Goal: Task Accomplishment & Management: Complete application form

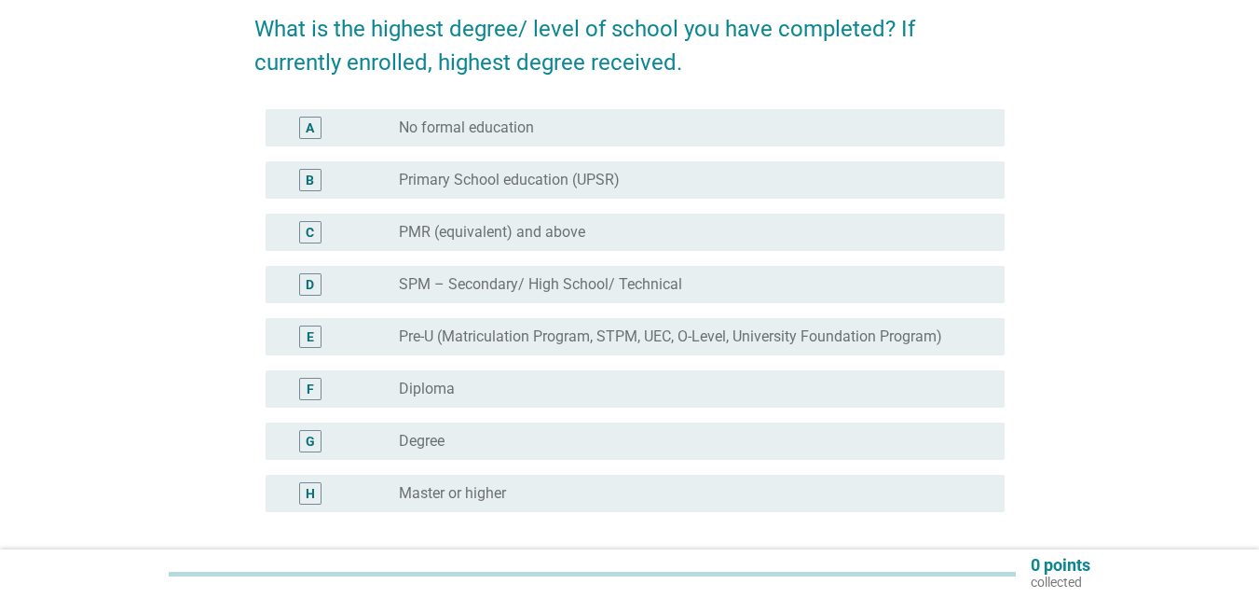
scroll to position [186, 0]
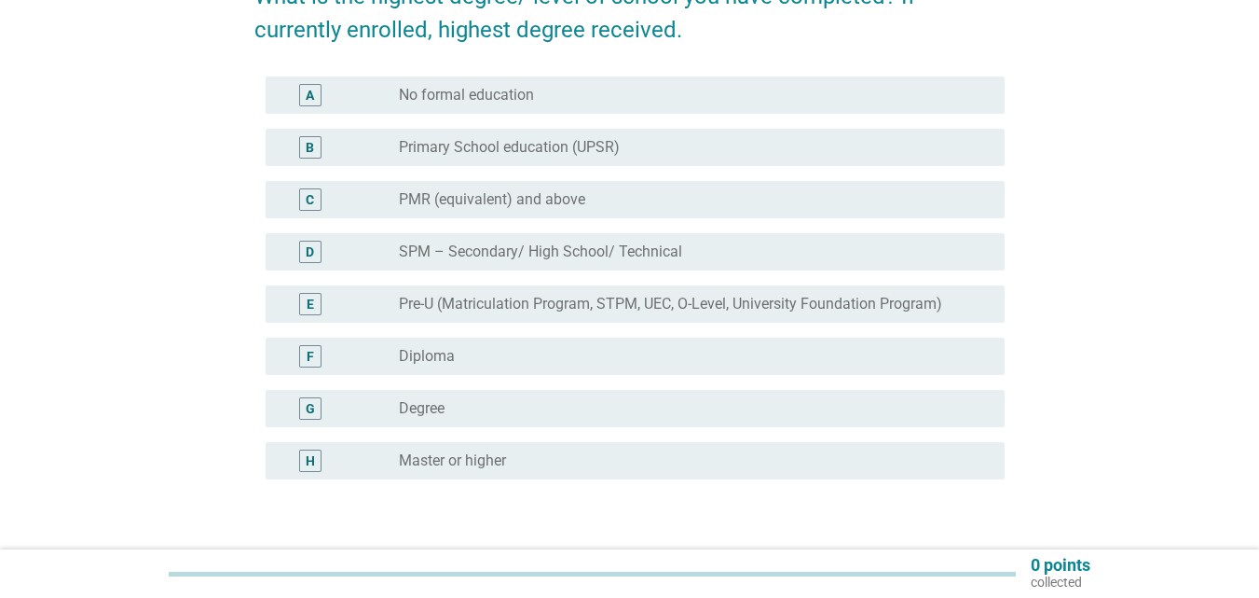
click at [552, 417] on div "radio_button_unchecked Degree" at bounding box center [687, 408] width 576 height 19
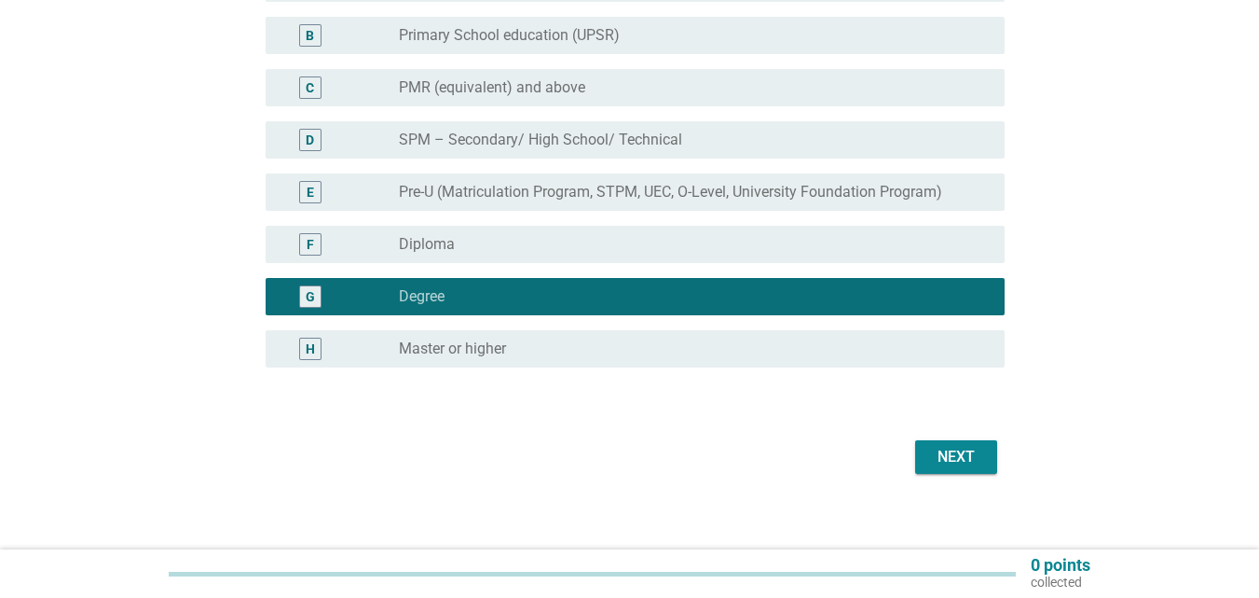
scroll to position [312, 0]
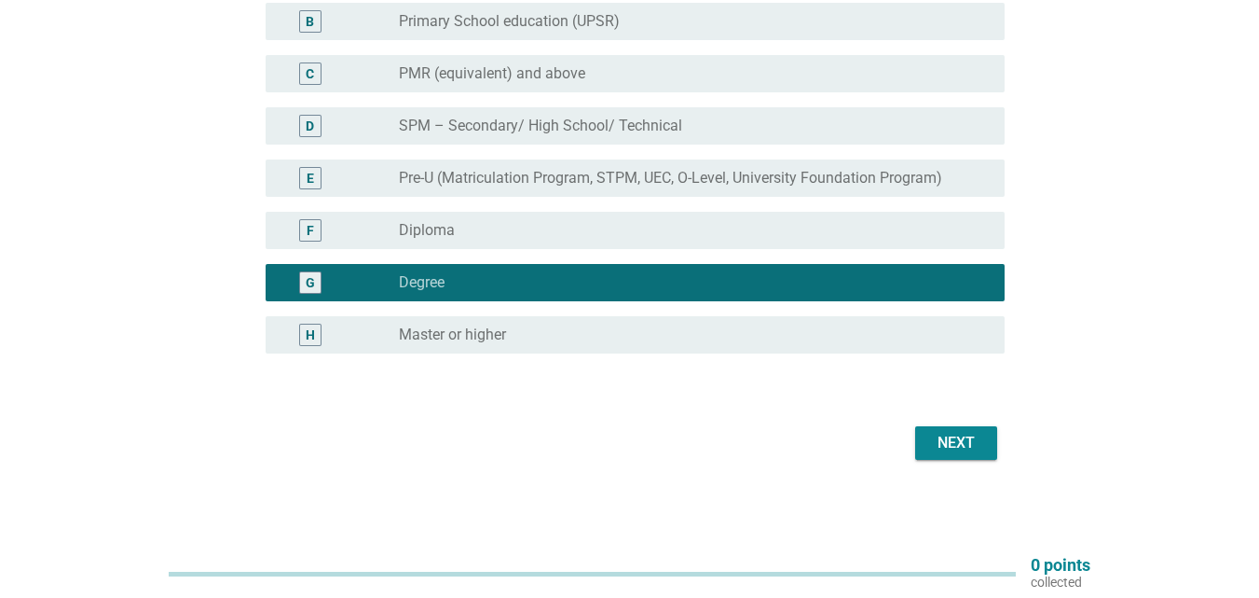
click at [954, 452] on div "Next" at bounding box center [956, 443] width 52 height 22
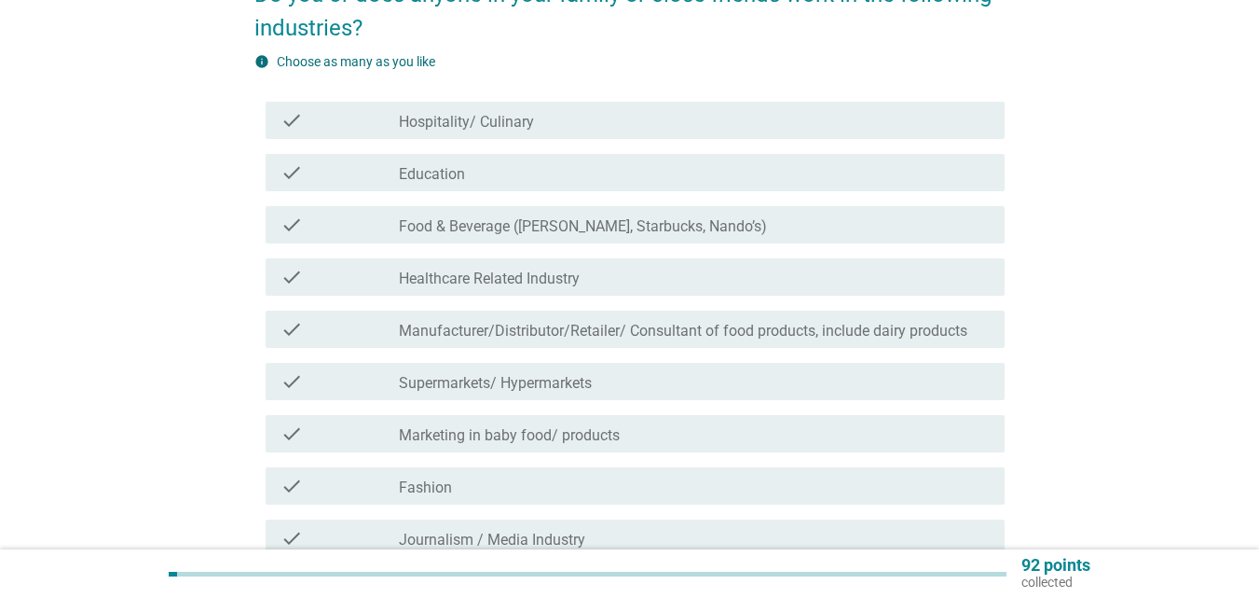
scroll to position [280, 0]
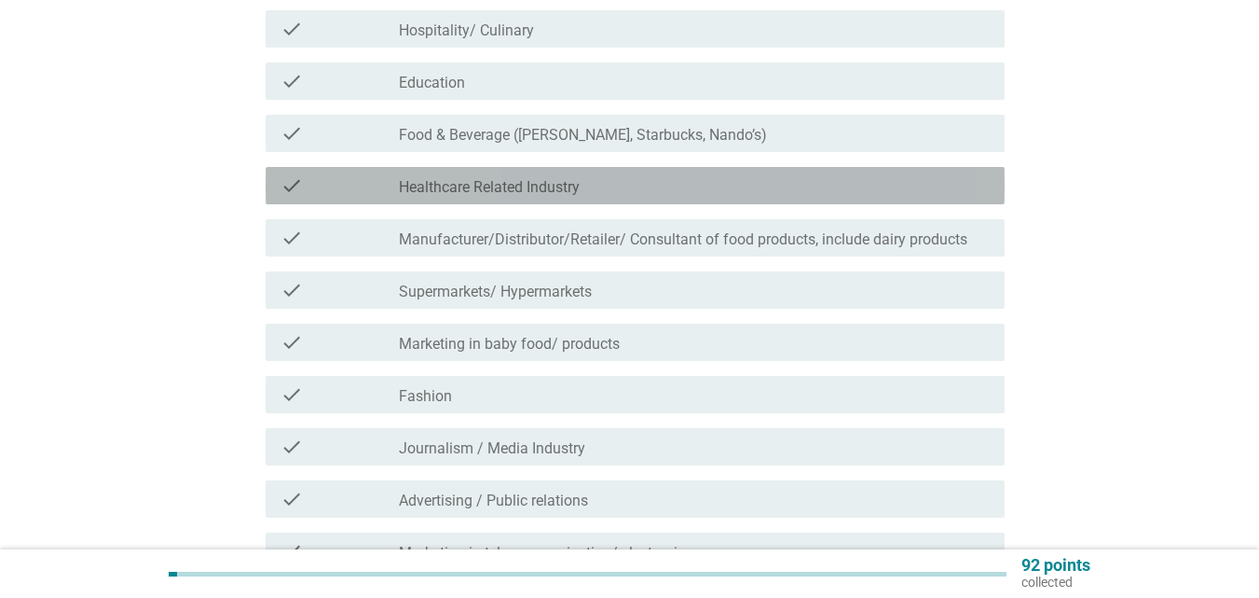
click at [439, 190] on label "Healthcare Related Industry" at bounding box center [489, 187] width 181 height 19
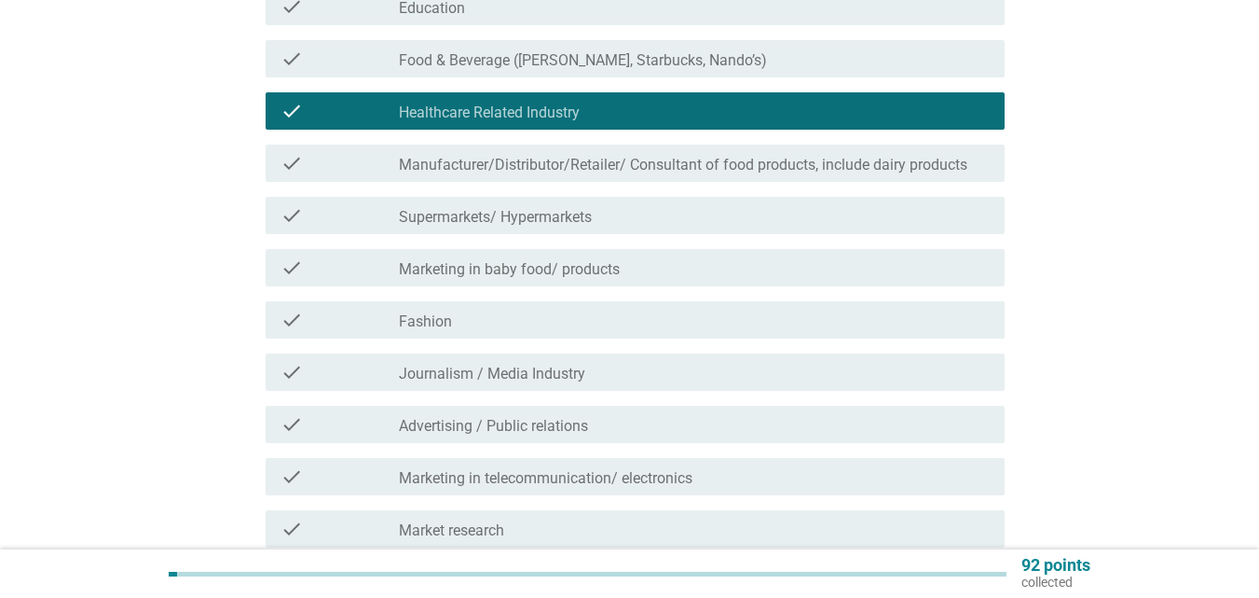
scroll to position [93, 0]
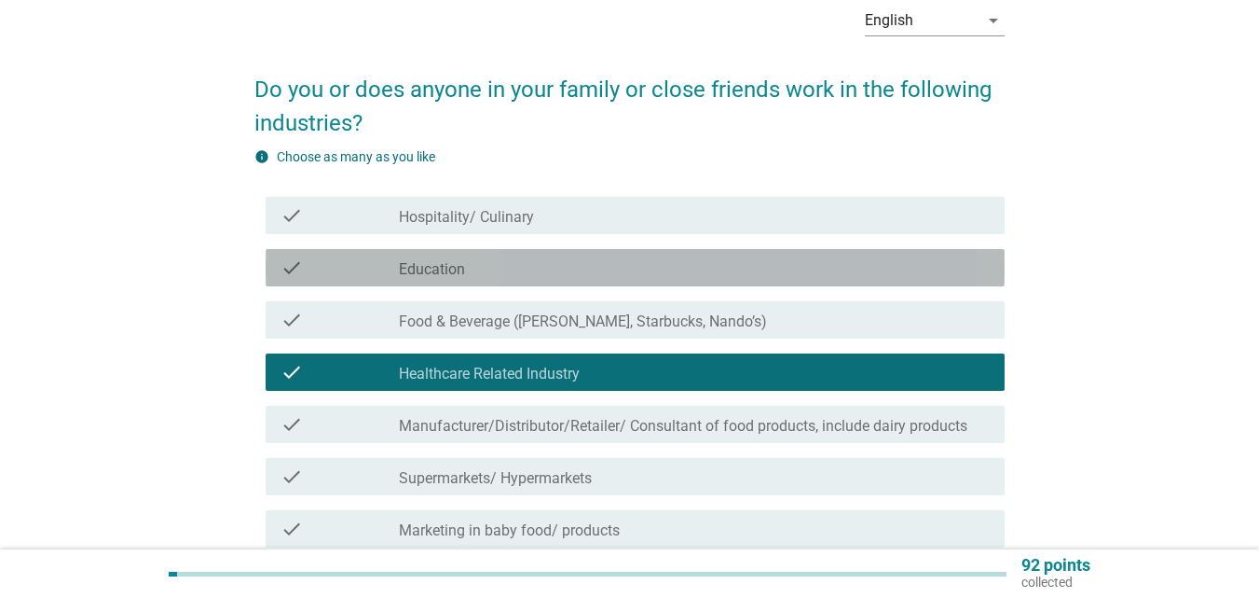
click at [297, 259] on icon "check" at bounding box center [292, 267] width 22 height 22
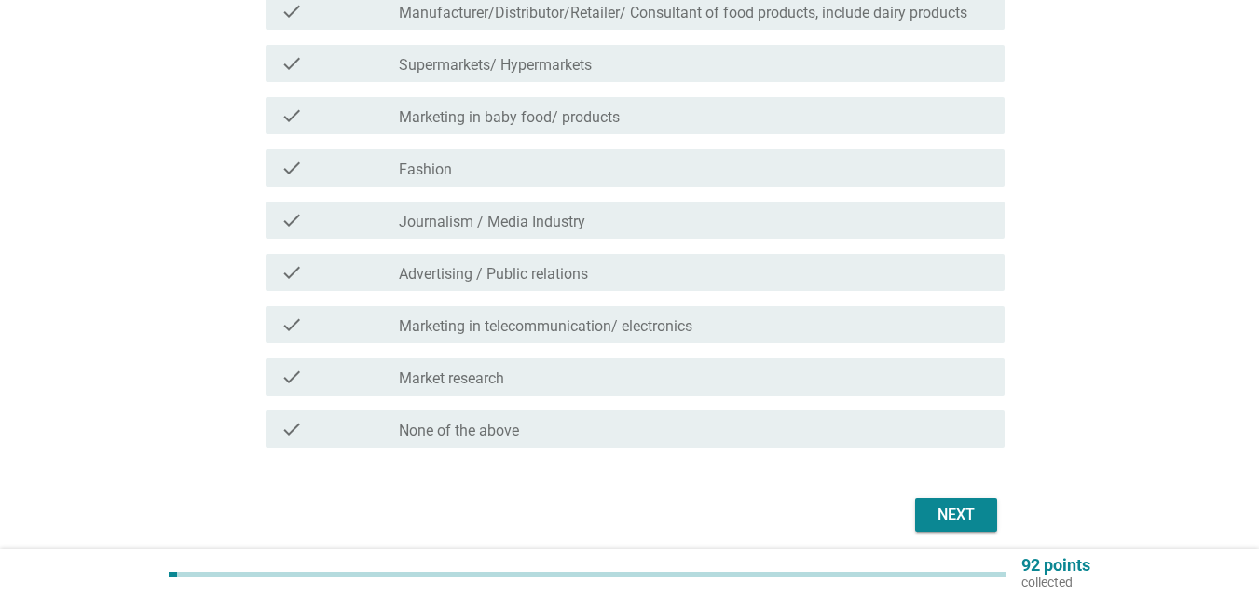
scroll to position [559, 0]
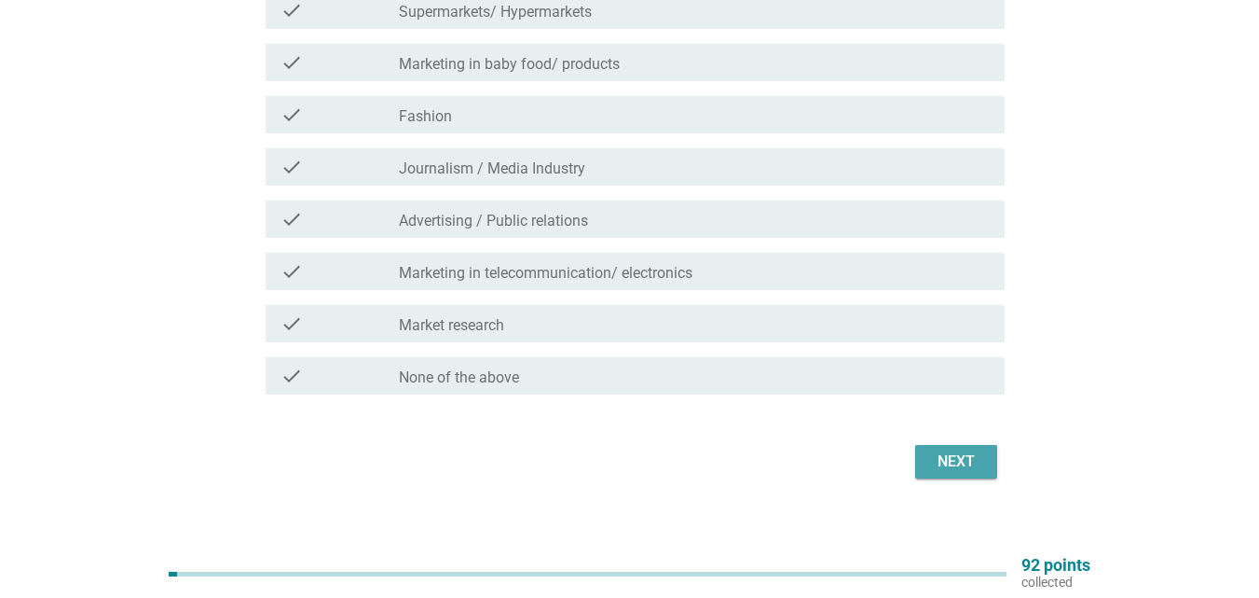
click at [936, 451] on div "Next" at bounding box center [956, 461] width 52 height 22
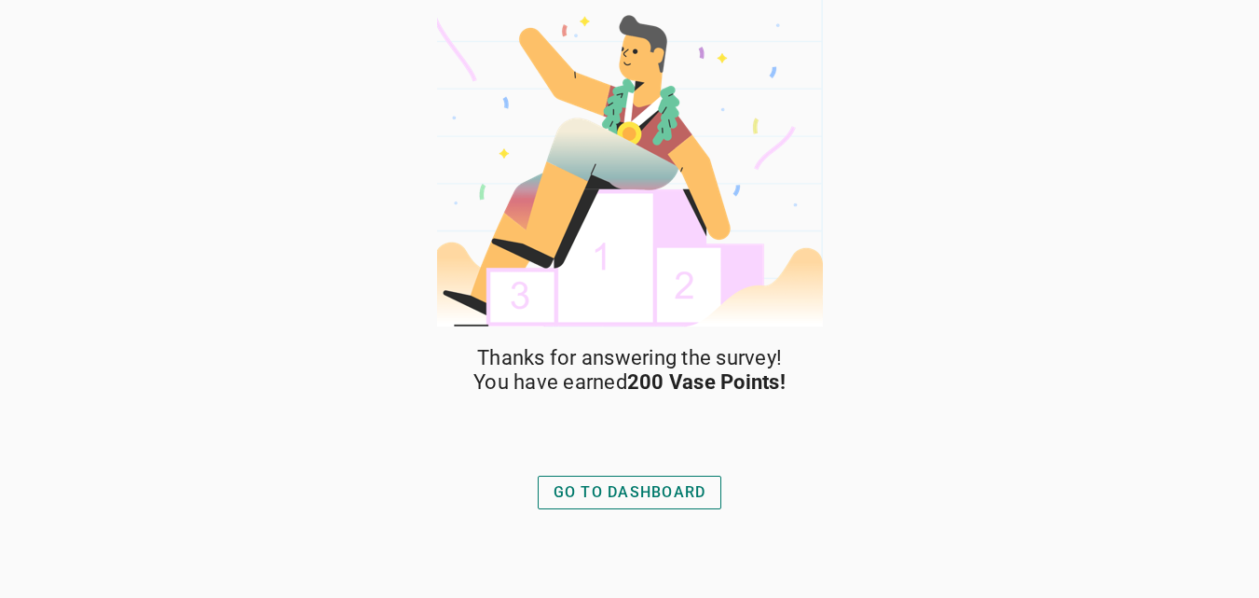
click at [597, 491] on div "GO TO DASHBOARD" at bounding box center [630, 492] width 153 height 22
